Goal: Entertainment & Leisure: Consume media (video, audio)

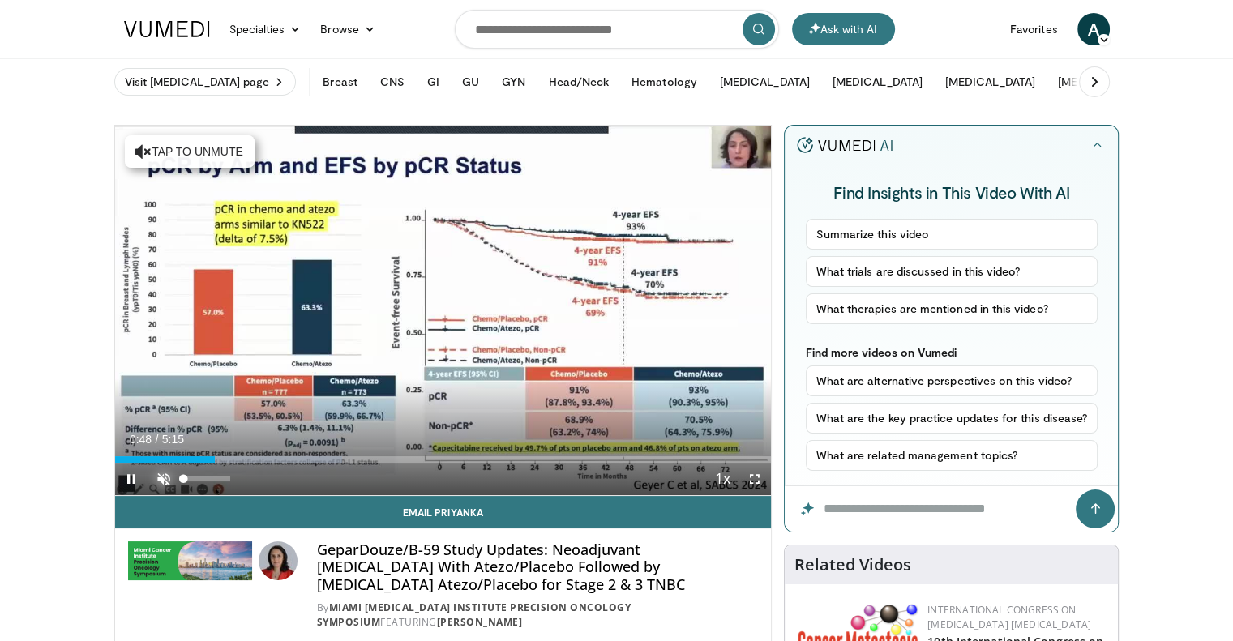
click at [160, 469] on span "Video Player" at bounding box center [163, 479] width 32 height 32
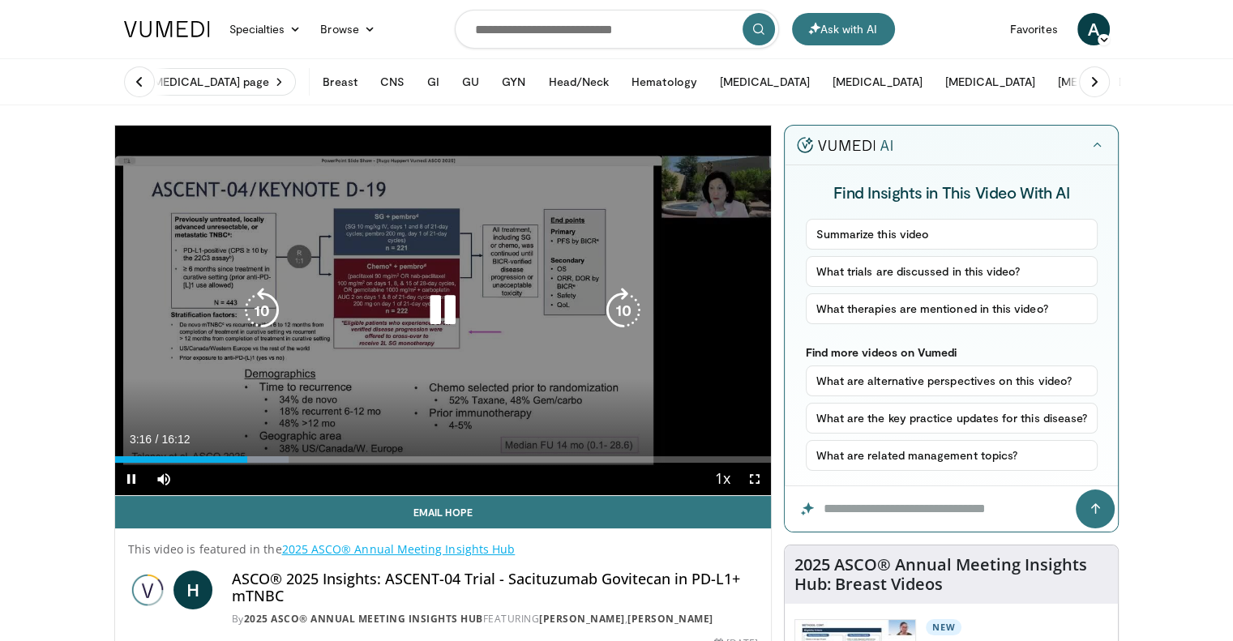
click at [451, 306] on icon "Video Player" at bounding box center [442, 310] width 45 height 45
